Goal: Transaction & Acquisition: Purchase product/service

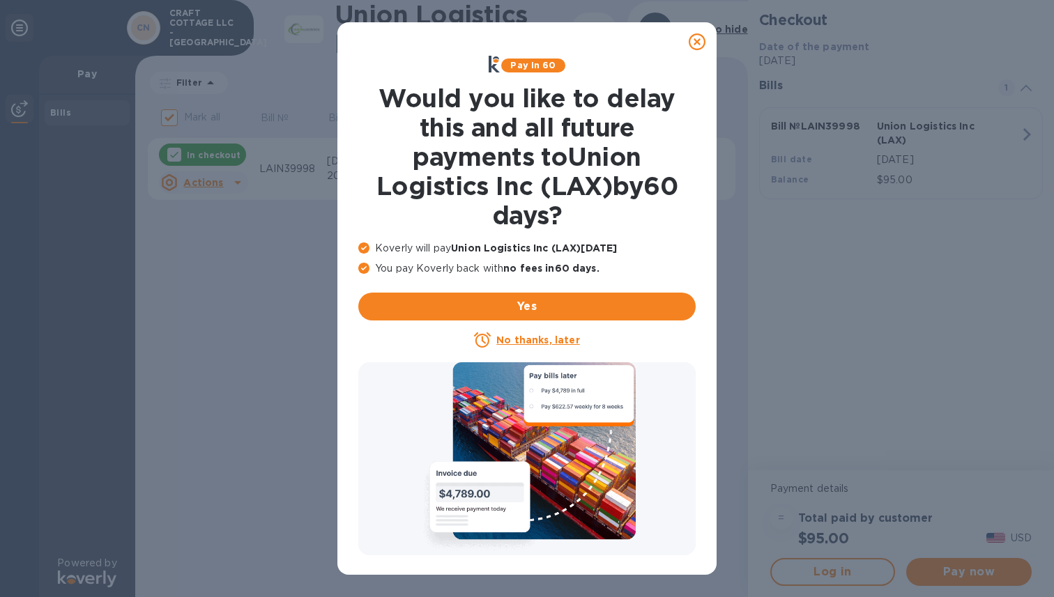
click at [696, 44] on icon at bounding box center [697, 41] width 17 height 17
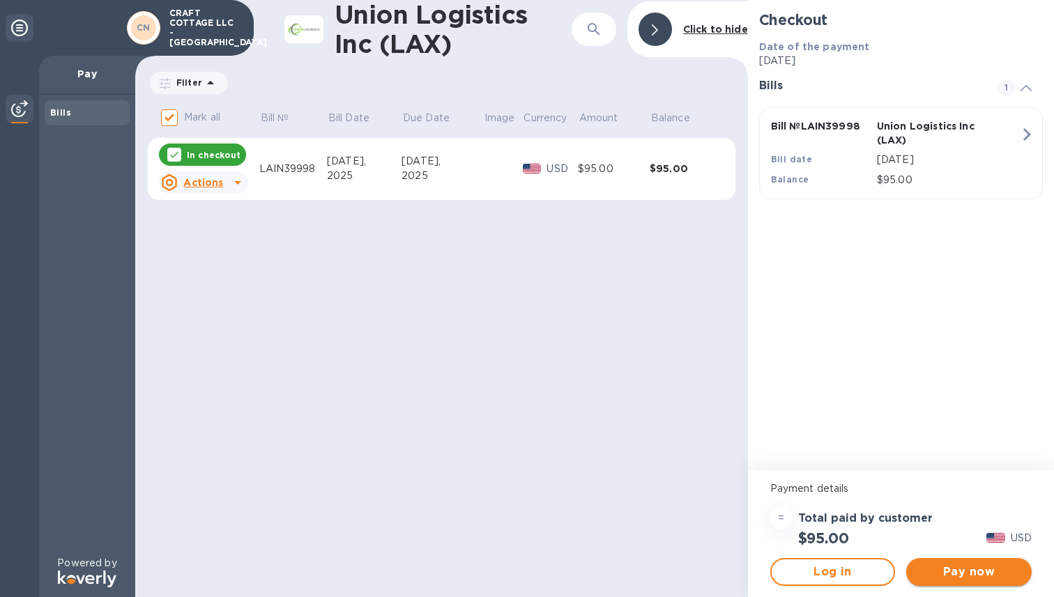
click at [967, 570] on span "Pay now" at bounding box center [968, 572] width 103 height 17
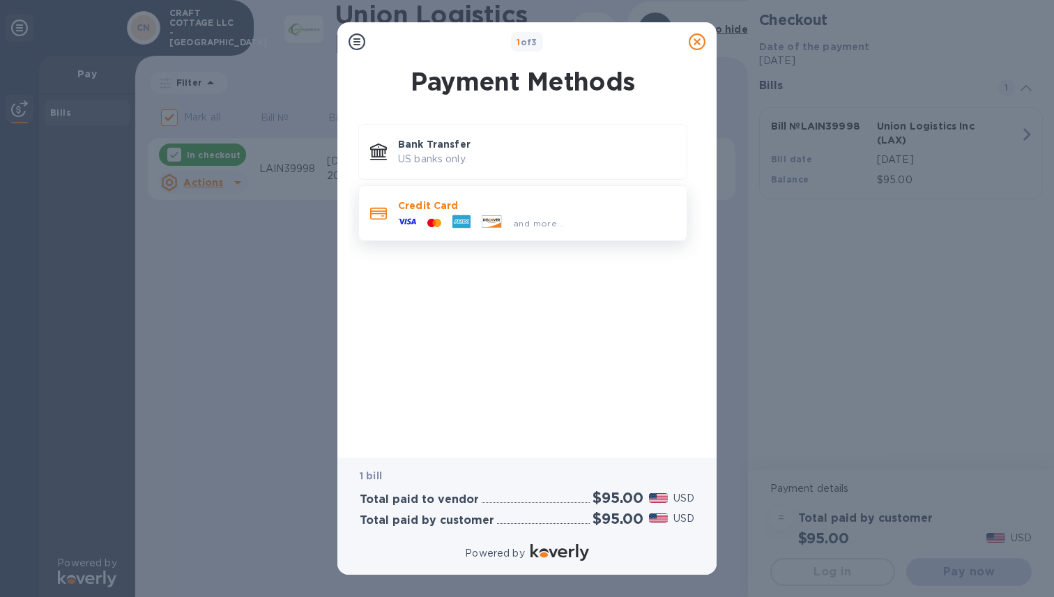
click at [490, 214] on div "and more..." at bounding box center [480, 223] width 177 height 21
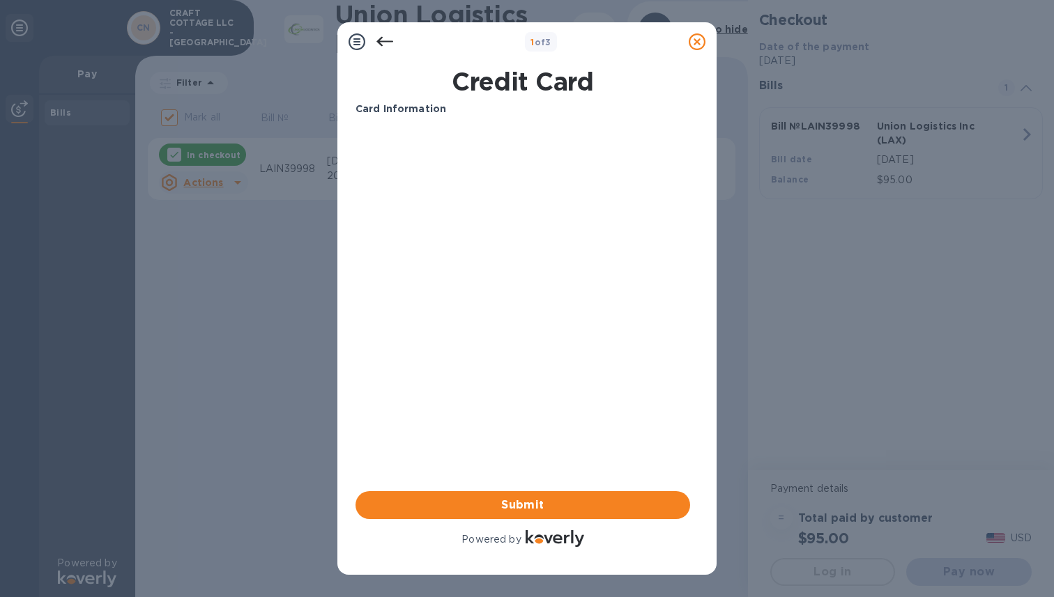
click at [392, 108] on b "Card Information" at bounding box center [400, 108] width 91 height 11
click at [384, 43] on icon at bounding box center [384, 41] width 17 height 17
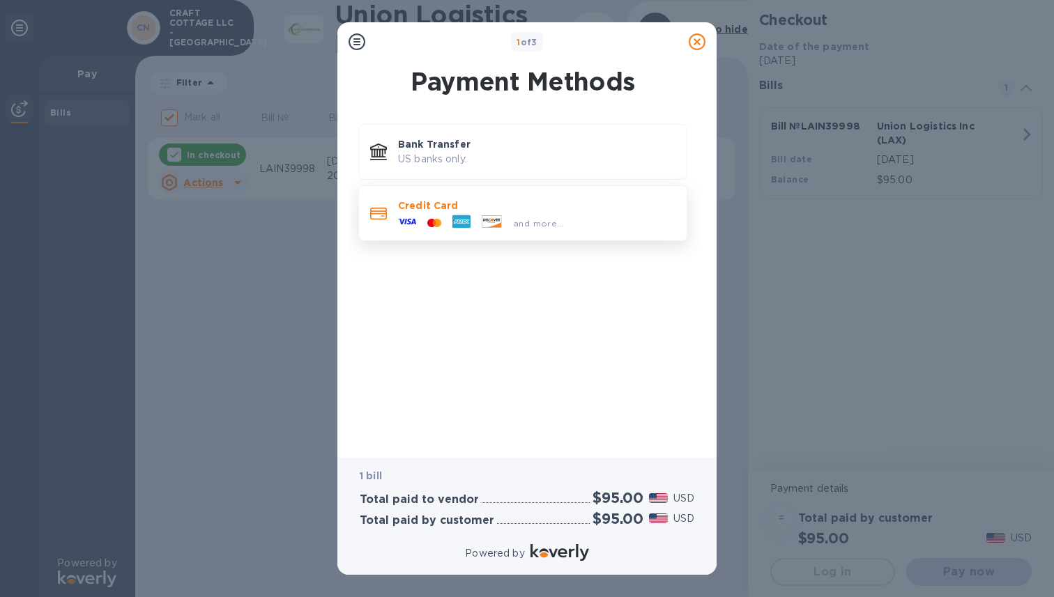
click at [385, 213] on icon at bounding box center [378, 214] width 17 height 12
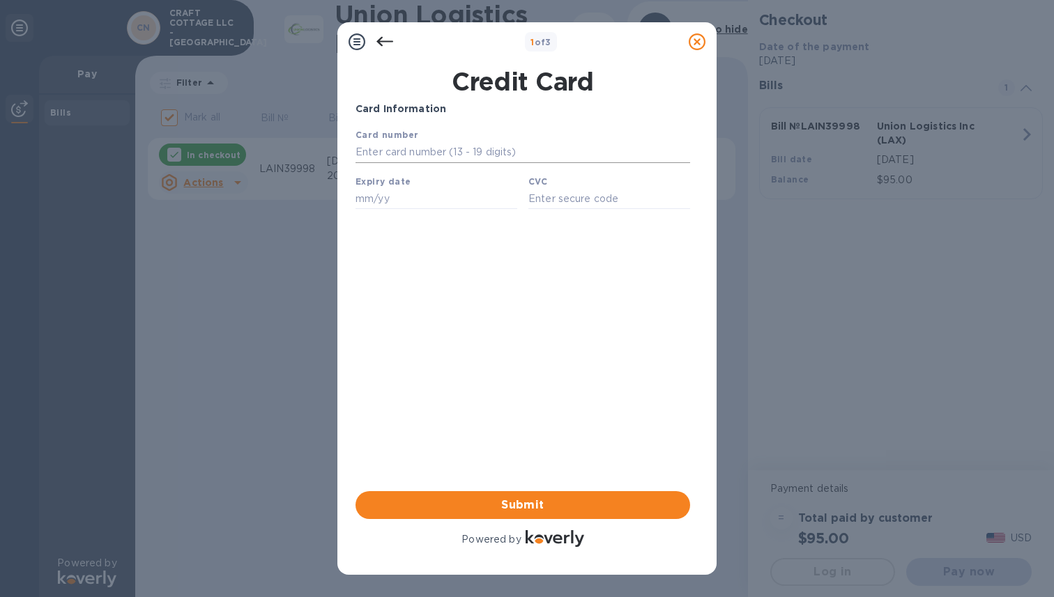
click at [397, 150] on input "text" at bounding box center [522, 152] width 335 height 21
type input "[CREDIT_CARD_NUMBER]"
click at [411, 201] on input "text" at bounding box center [436, 198] width 162 height 21
type input "06/30"
click at [550, 197] on input "text" at bounding box center [609, 198] width 162 height 21
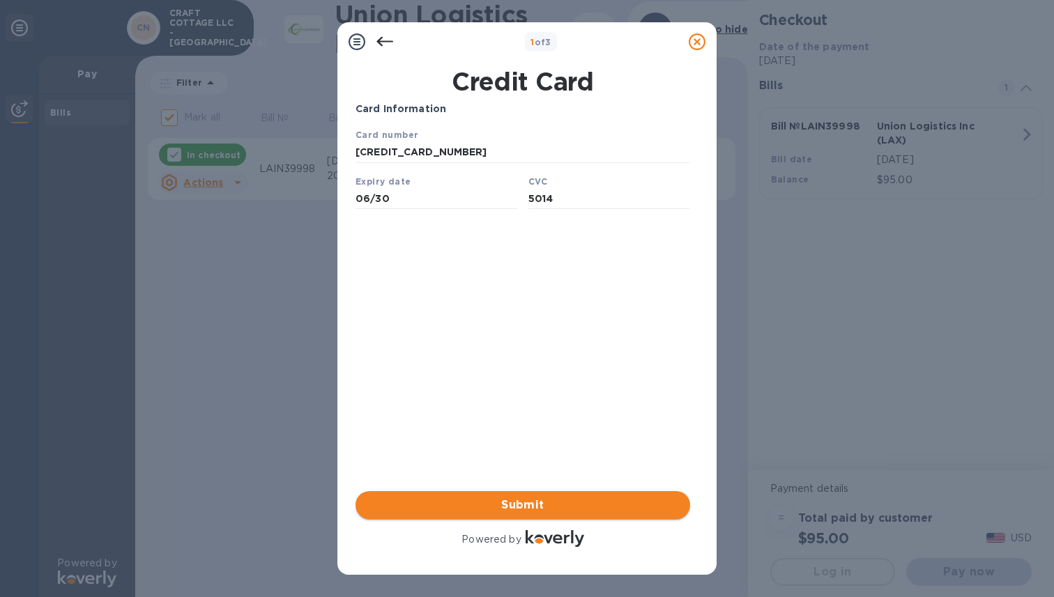
type input "5014"
click at [512, 509] on span "Submit" at bounding box center [523, 505] width 312 height 17
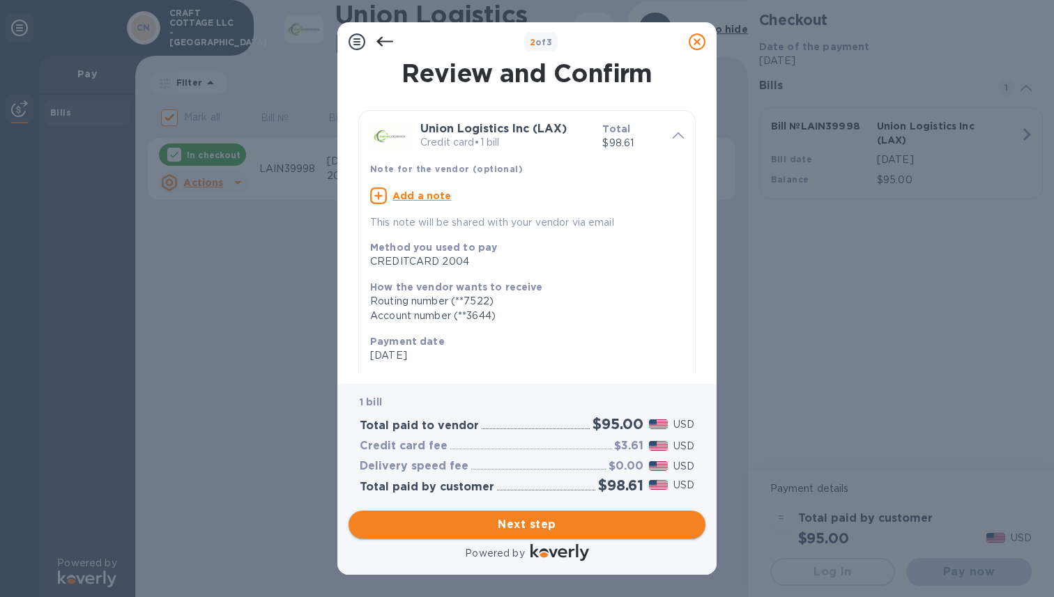
click at [527, 523] on span "Next step" at bounding box center [527, 525] width 335 height 17
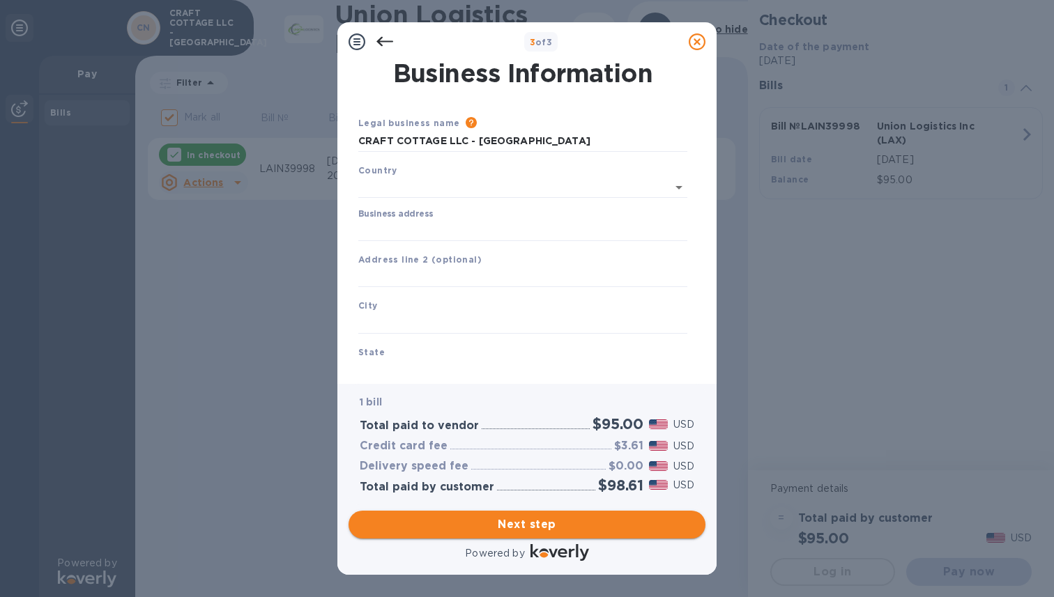
type input "[GEOGRAPHIC_DATA]"
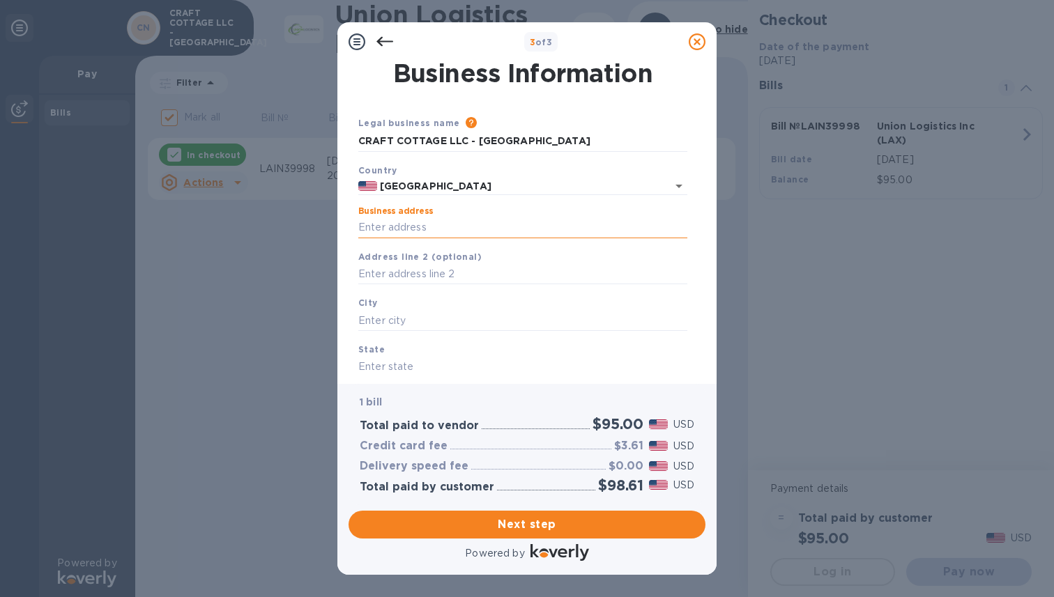
click at [431, 227] on input "Business address" at bounding box center [522, 227] width 329 height 21
type input "[STREET_ADDRESS]"
click at [417, 318] on input "text" at bounding box center [522, 320] width 329 height 21
type input "Monroe"
click at [406, 370] on input "text" at bounding box center [522, 367] width 329 height 21
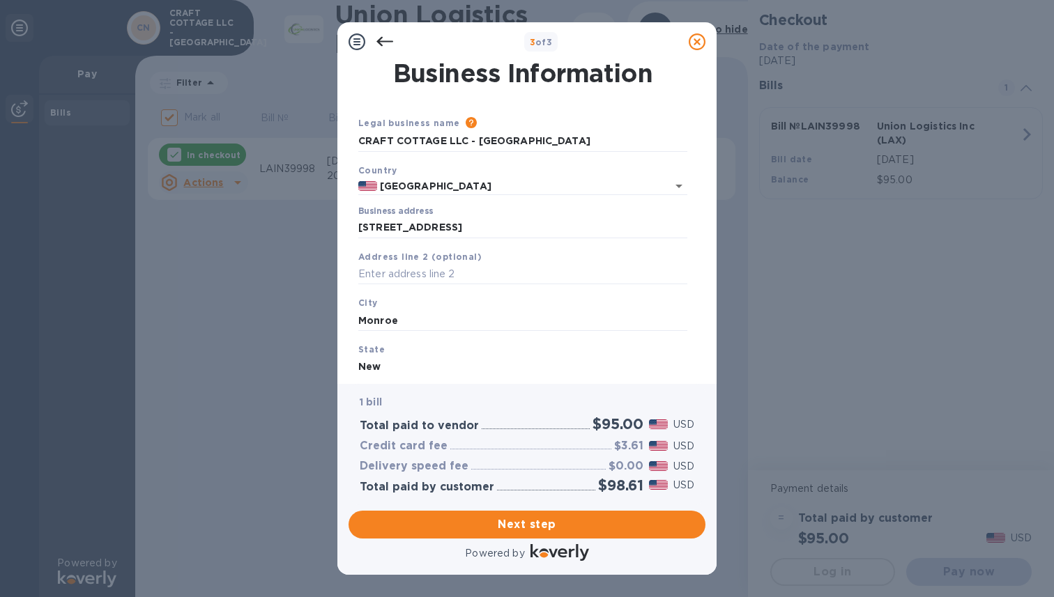
scroll to position [1, 0]
type input "[US_STATE]"
click at [517, 525] on span "Next step" at bounding box center [527, 525] width 335 height 17
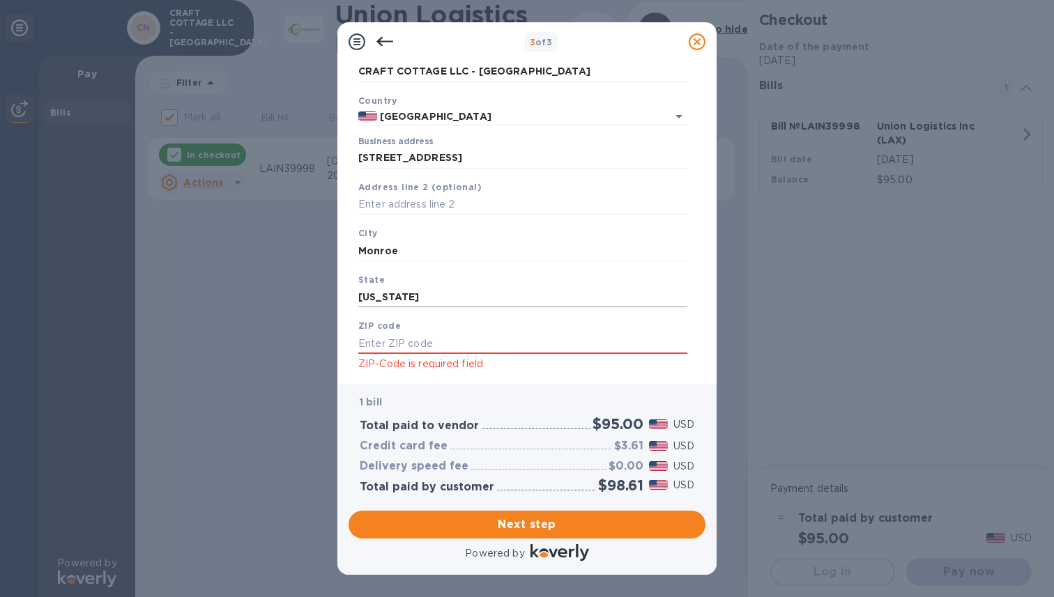
scroll to position [104, 0]
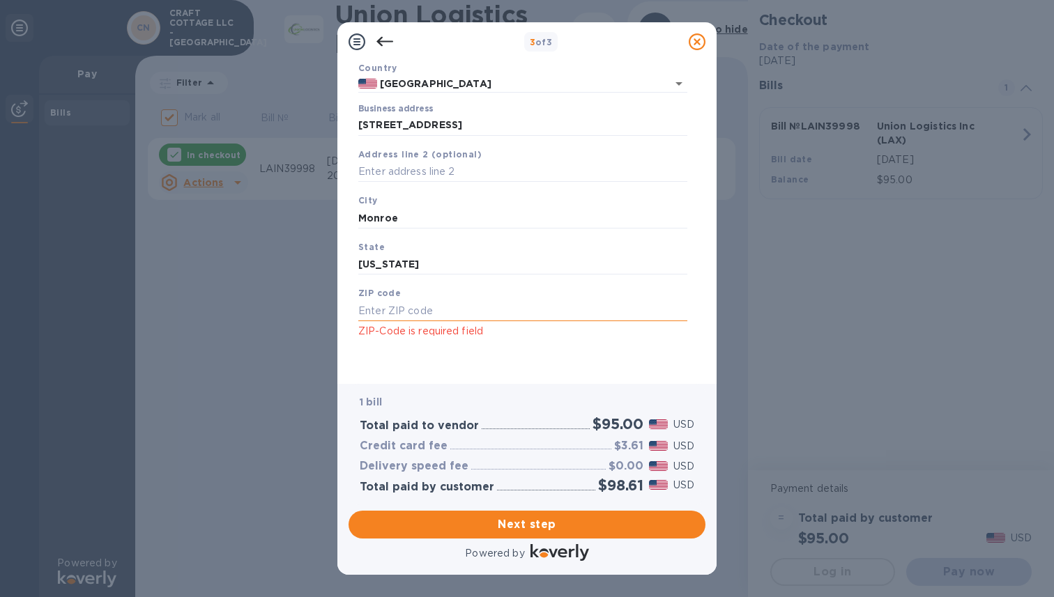
click at [425, 312] on input "text" at bounding box center [522, 310] width 329 height 21
type input "08831"
click at [510, 526] on span "Next step" at bounding box center [527, 525] width 335 height 17
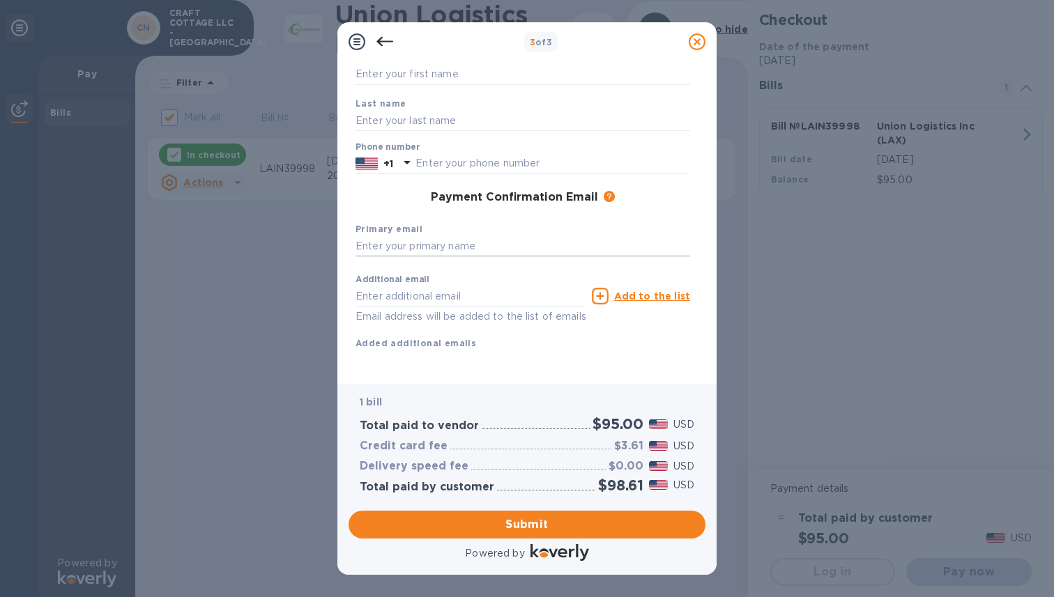
click at [397, 240] on input "text" at bounding box center [522, 246] width 335 height 21
type input "N"
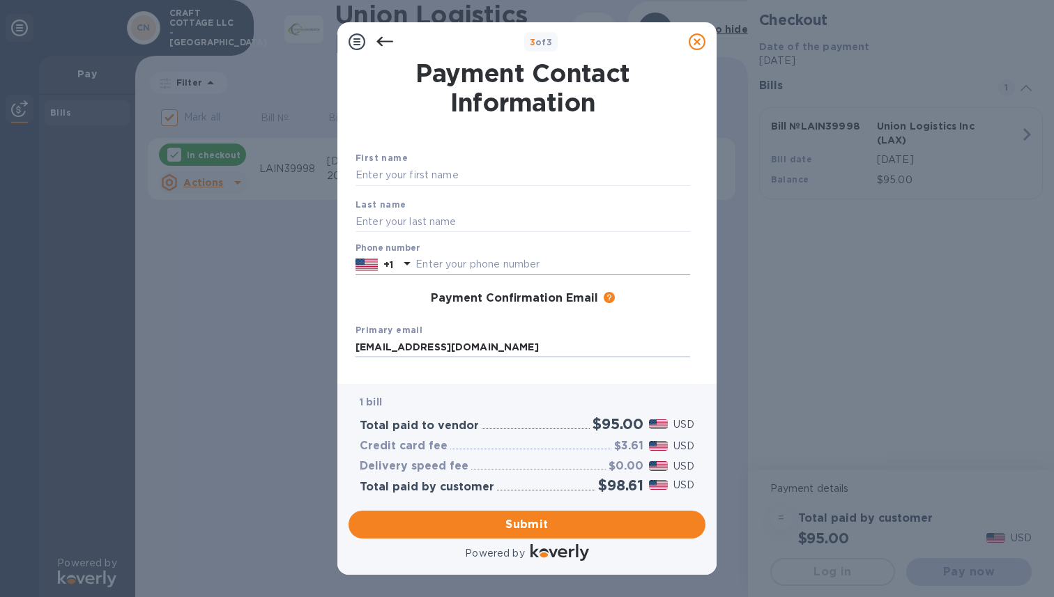
type input "[EMAIL_ADDRESS][DOMAIN_NAME]"
click at [443, 261] on input "text" at bounding box center [552, 264] width 275 height 21
type input "6092556376"
click at [406, 172] on input "text" at bounding box center [522, 175] width 335 height 21
type input "NITIN"
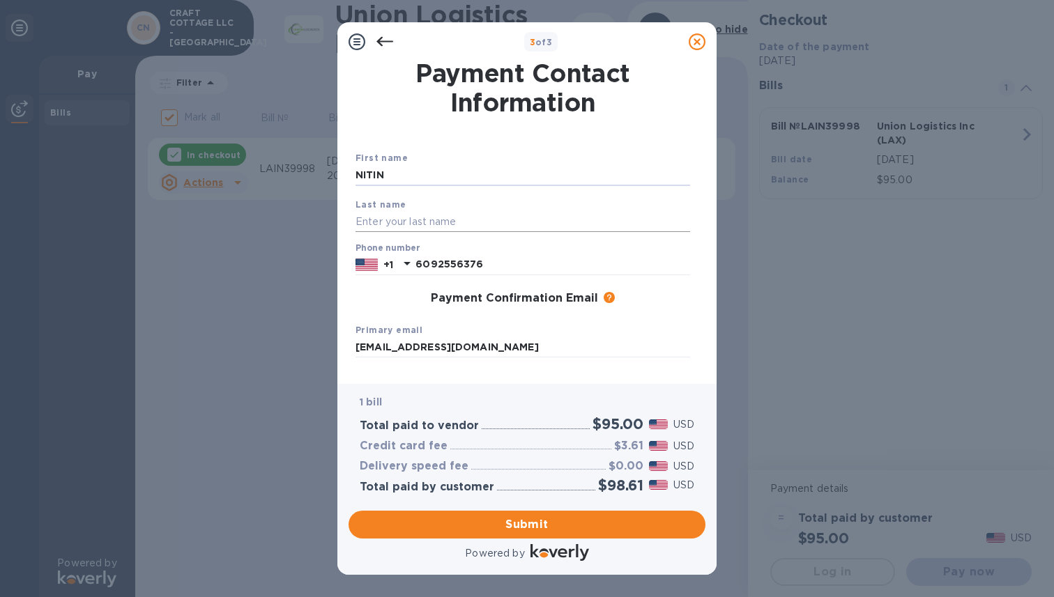
click at [405, 224] on input "text" at bounding box center [522, 221] width 335 height 21
type input "[PERSON_NAME]"
click at [524, 535] on button "Submit" at bounding box center [527, 525] width 357 height 28
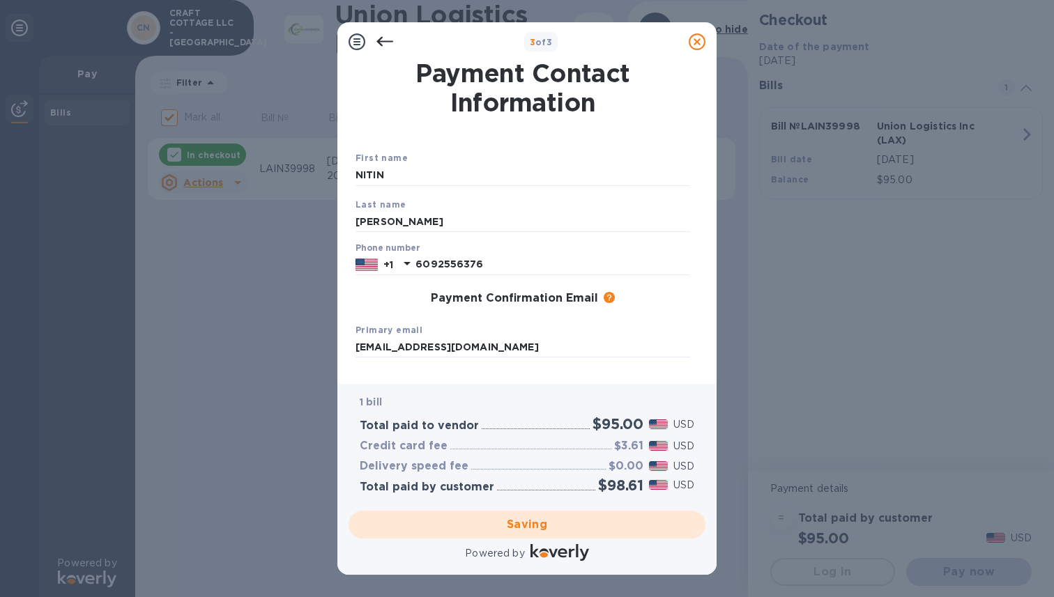
checkbox input "false"
